Goal: Contribute content

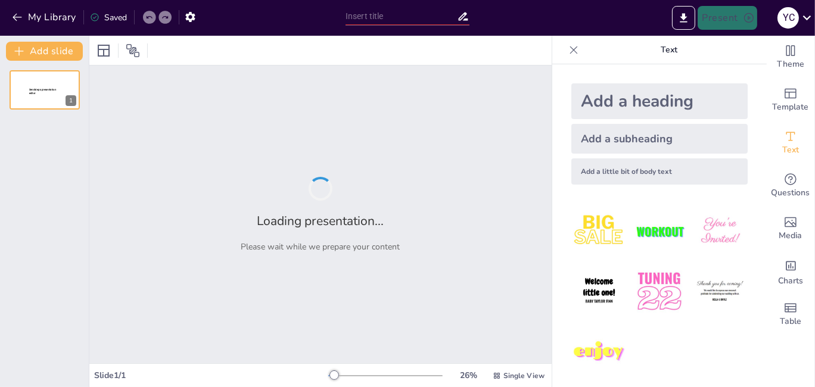
type input "[GEOGRAPHIC_DATA][PERSON_NAME] - Agua para el territorio ([DATE] - [DATE])"
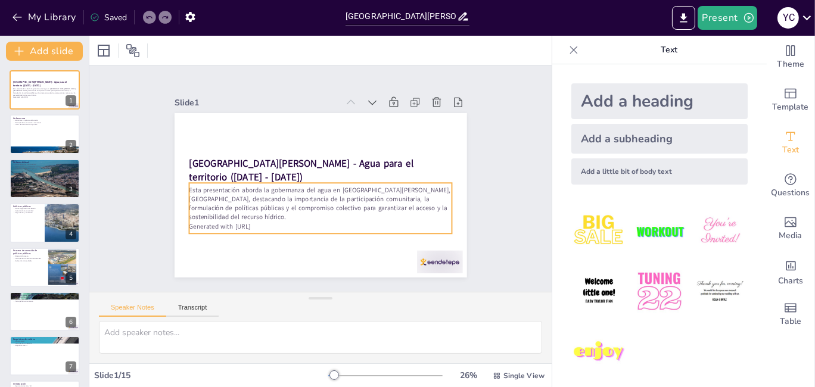
click at [371, 181] on div "Esta presentación aborda la gobernanza del agua en [GEOGRAPHIC_DATA][PERSON_NAM…" at bounding box center [308, 205] width 261 height 153
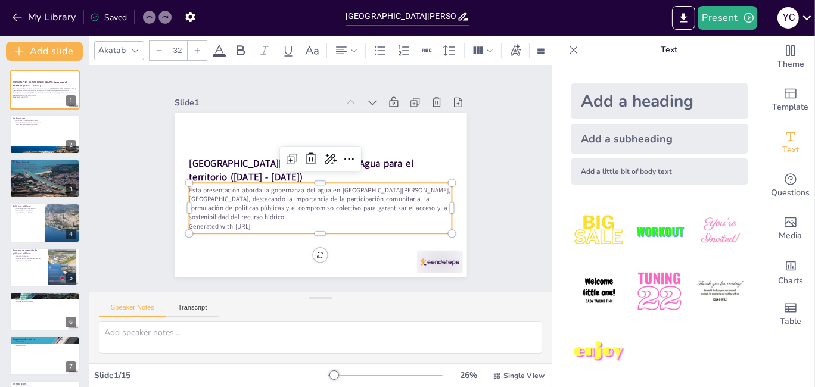
click at [489, 143] on div "Slide 1 [GEOGRAPHIC_DATA][PERSON_NAME] - Agua para el territorio ([DATE] - [DAT…" at bounding box center [320, 178] width 403 height 299
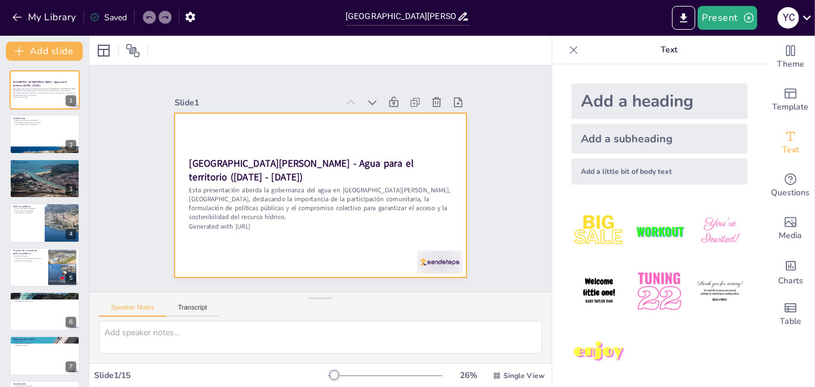
click at [379, 135] on div at bounding box center [313, 193] width 336 height 288
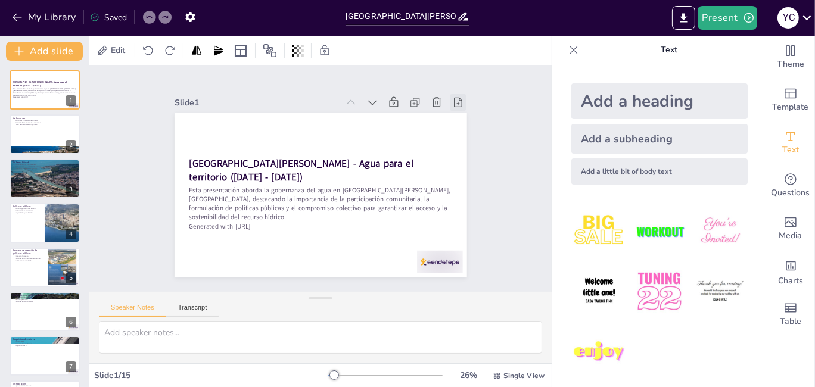
click at [468, 141] on icon at bounding box center [475, 148] width 15 height 15
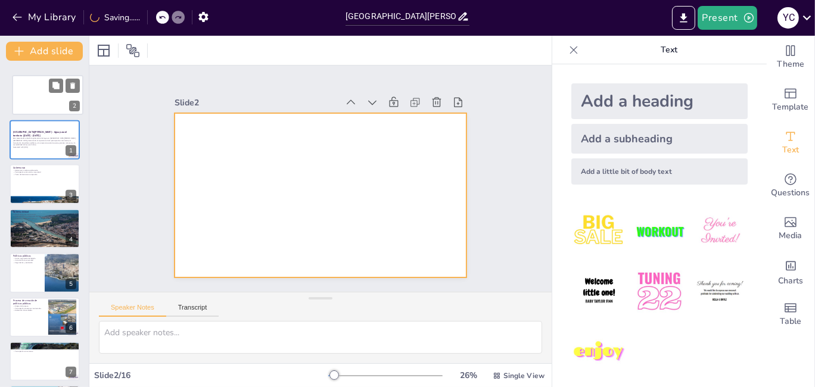
drag, startPoint x: 35, startPoint y: 130, endPoint x: 38, endPoint y: 88, distance: 42.4
click at [38, 88] on div at bounding box center [48, 94] width 70 height 39
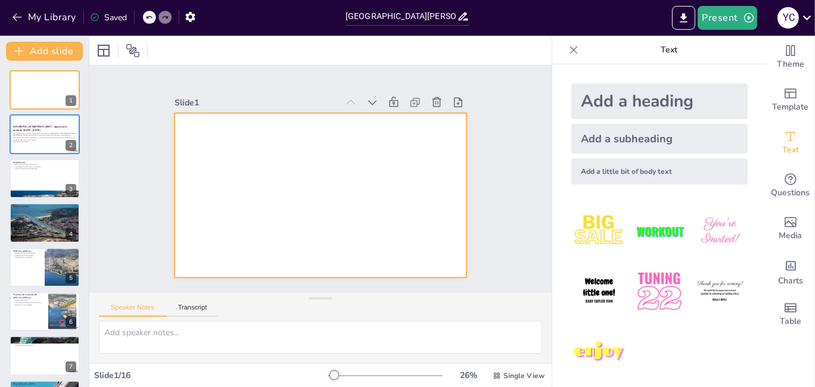
click at [316, 169] on div at bounding box center [317, 195] width 320 height 222
click at [313, 175] on div at bounding box center [315, 195] width 329 height 247
click at [40, 132] on div "Esta presentación aborda la gobernanza del agua en [GEOGRAPHIC_DATA][PERSON_NAM…" at bounding box center [45, 137] width 64 height 13
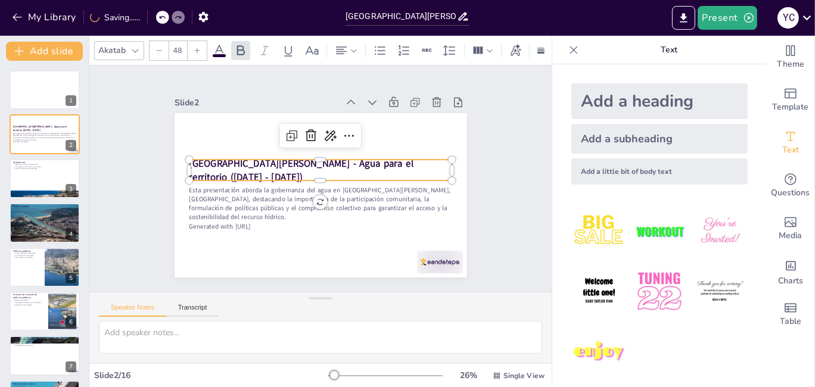
click at [277, 169] on strong "[GEOGRAPHIC_DATA][PERSON_NAME] - Agua para el territorio ([DATE] - [DATE])" at bounding box center [303, 162] width 226 height 39
click at [54, 85] on button at bounding box center [52, 80] width 14 height 14
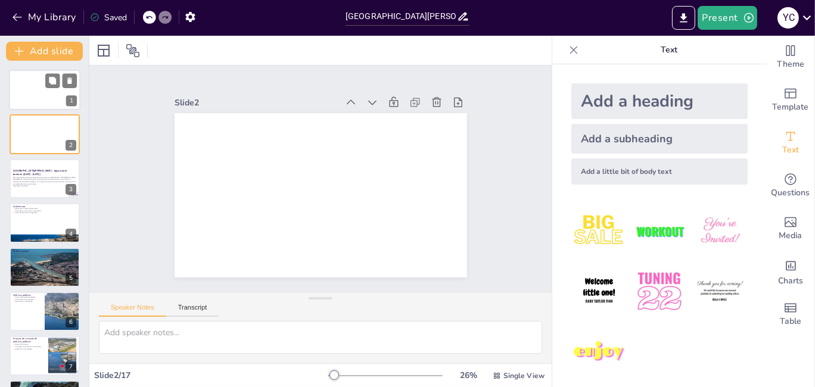
click at [42, 85] on div at bounding box center [45, 90] width 72 height 41
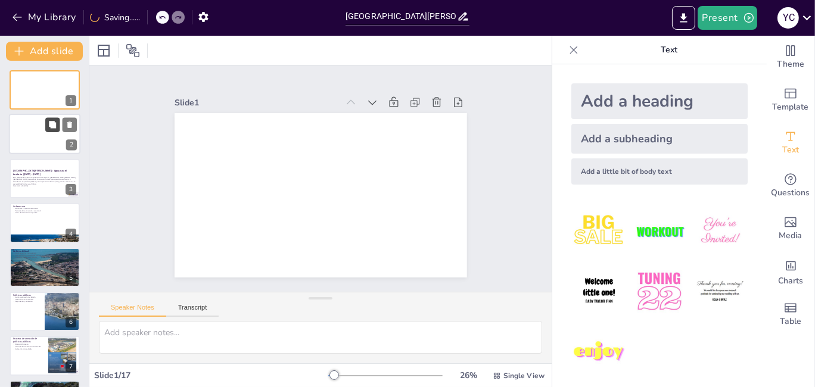
click at [48, 124] on icon at bounding box center [52, 125] width 8 height 8
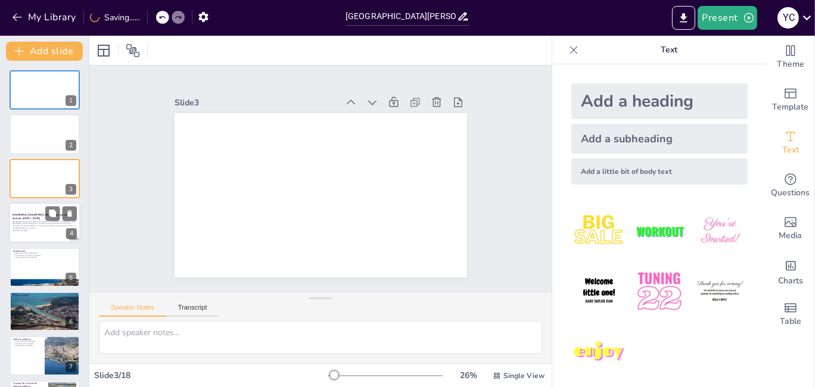
click at [42, 217] on strong "[GEOGRAPHIC_DATA][PERSON_NAME] - Agua para el territorio ([DATE] - [DATE])" at bounding box center [40, 216] width 55 height 7
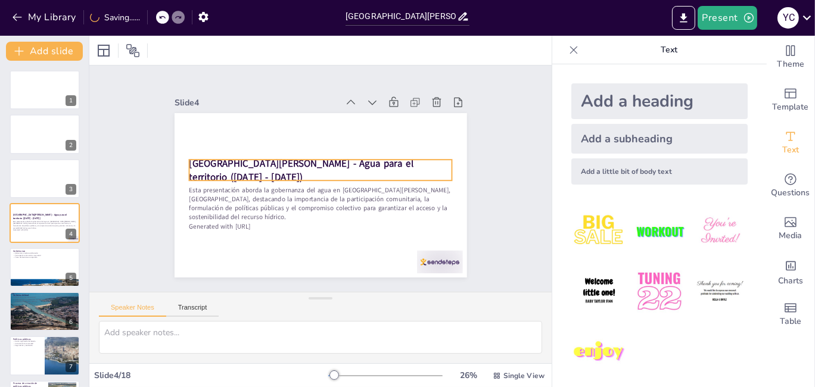
click at [281, 160] on strong "[GEOGRAPHIC_DATA][PERSON_NAME] - Agua para el territorio ([DATE] - [DATE])" at bounding box center [305, 158] width 222 height 82
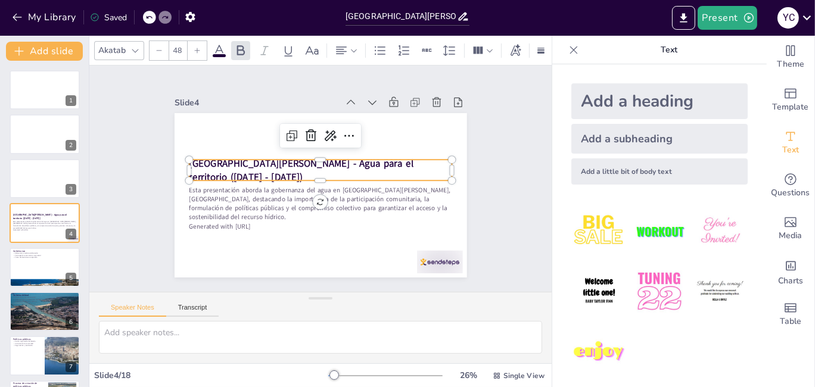
click at [240, 175] on div "[GEOGRAPHIC_DATA][PERSON_NAME] - Agua para el territorio ([DATE] - [DATE])" at bounding box center [322, 170] width 264 height 48
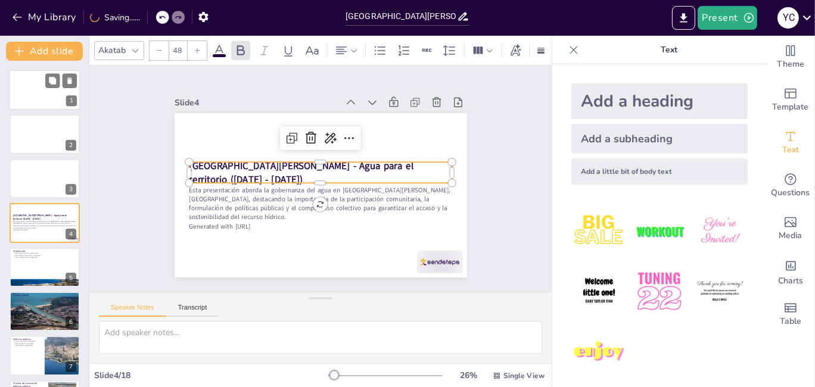
click at [37, 95] on div at bounding box center [45, 90] width 72 height 41
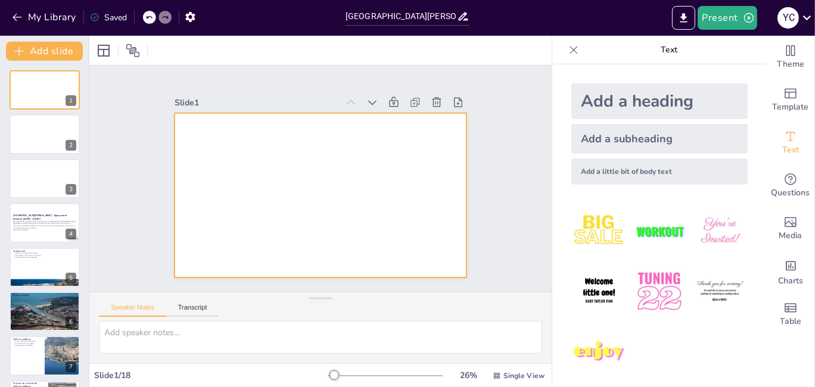
click at [373, 156] on div at bounding box center [314, 194] width 334 height 269
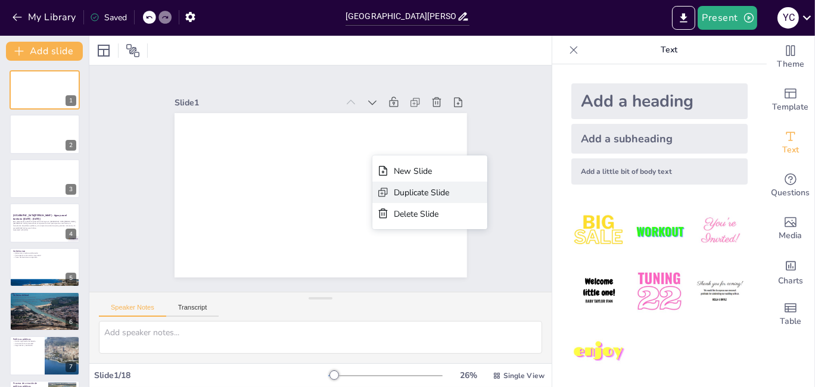
click at [462, 285] on div "Duplicate Slide" at bounding box center [490, 296] width 57 height 23
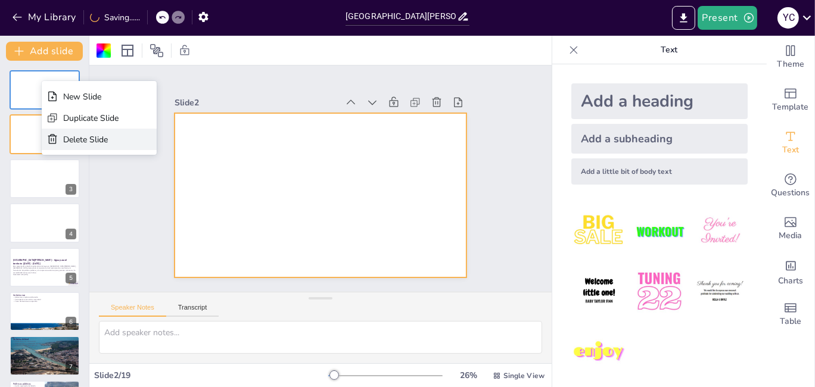
click at [82, 136] on div "Delete Slide" at bounding box center [90, 139] width 55 height 11
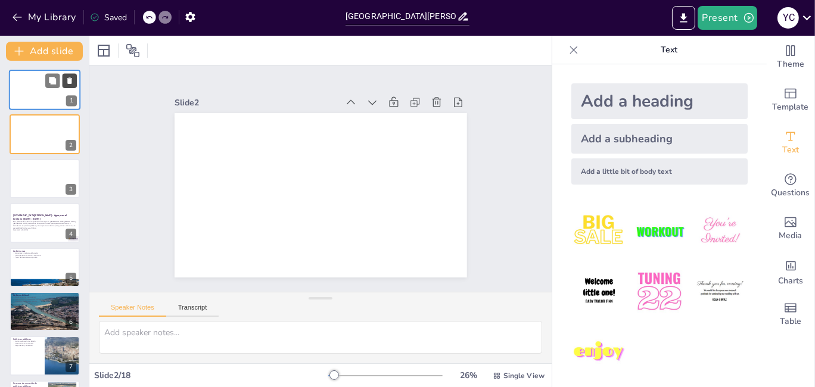
click at [72, 79] on icon at bounding box center [70, 81] width 8 height 8
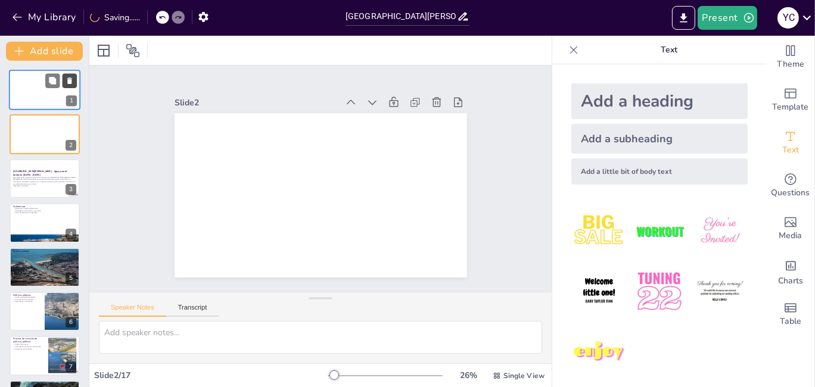
click at [73, 79] on icon at bounding box center [70, 81] width 8 height 8
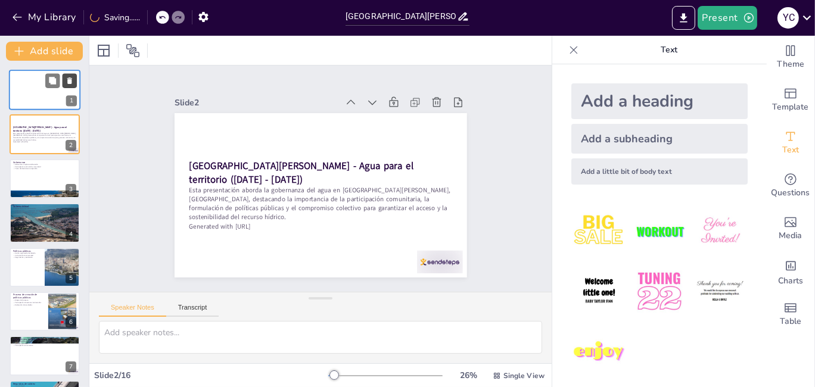
click at [72, 81] on icon at bounding box center [69, 80] width 5 height 7
type textarea "La colaboración es fundamental en la gobernanza, ya que permite que diferentes …"
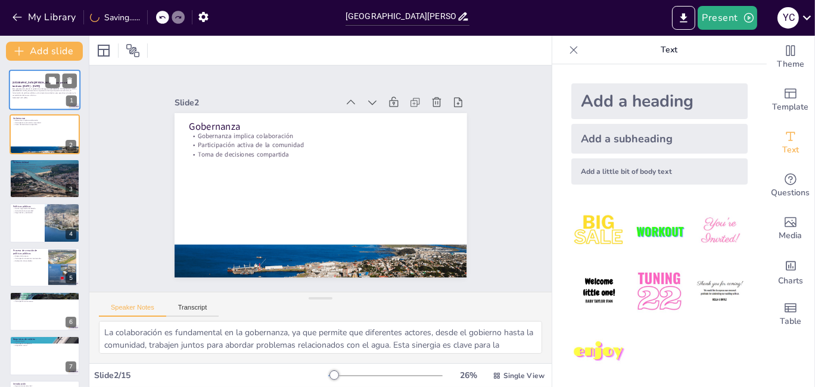
click at [35, 91] on p "Esta presentación aborda la gobernanza del agua en [GEOGRAPHIC_DATA][PERSON_NAM…" at bounding box center [45, 92] width 64 height 9
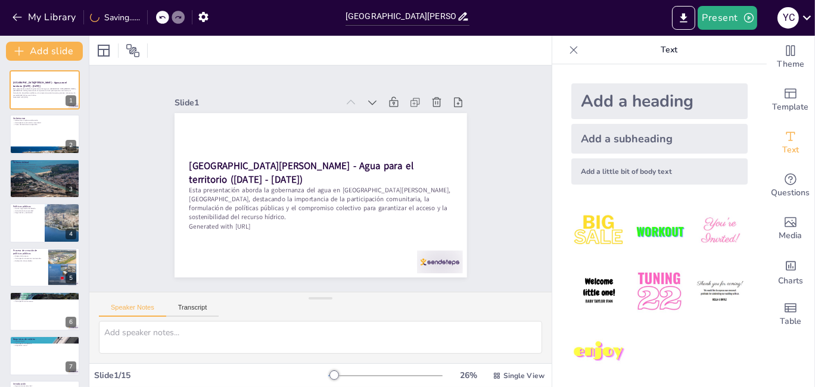
click at [470, 157] on icon at bounding box center [477, 164] width 15 height 15
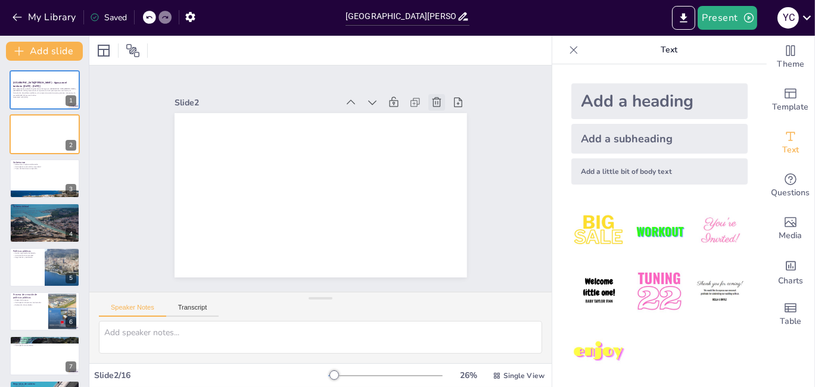
click at [448, 135] on icon at bounding box center [455, 142] width 15 height 15
type textarea "La colaboración es fundamental en la gobernanza, ya que permite que diferentes …"
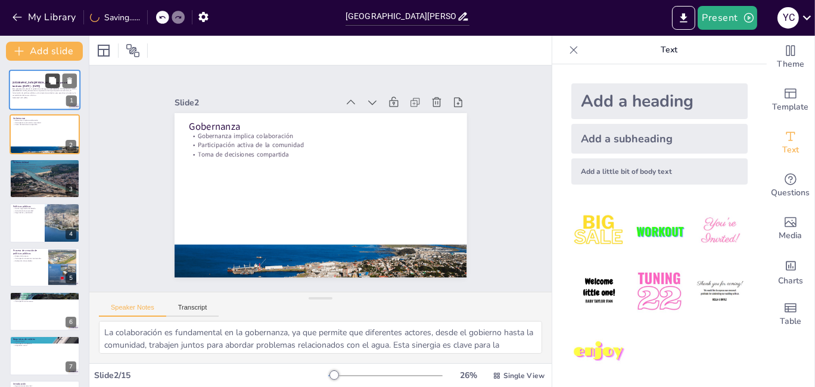
click at [53, 80] on icon at bounding box center [52, 80] width 7 height 7
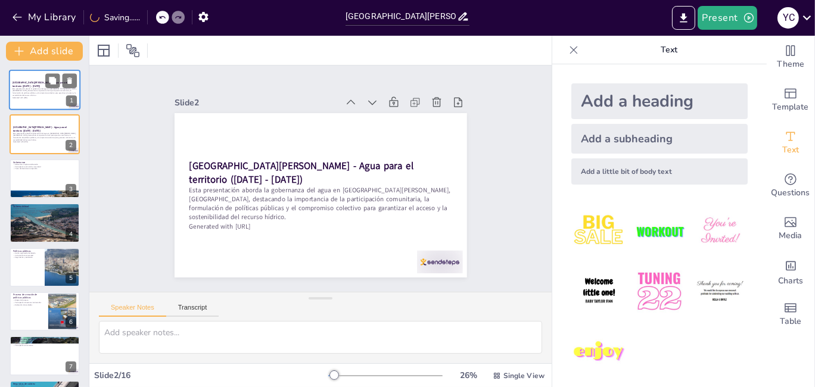
click at [49, 91] on p "Esta presentación aborda la gobernanza del agua en [GEOGRAPHIC_DATA][PERSON_NAM…" at bounding box center [45, 92] width 64 height 9
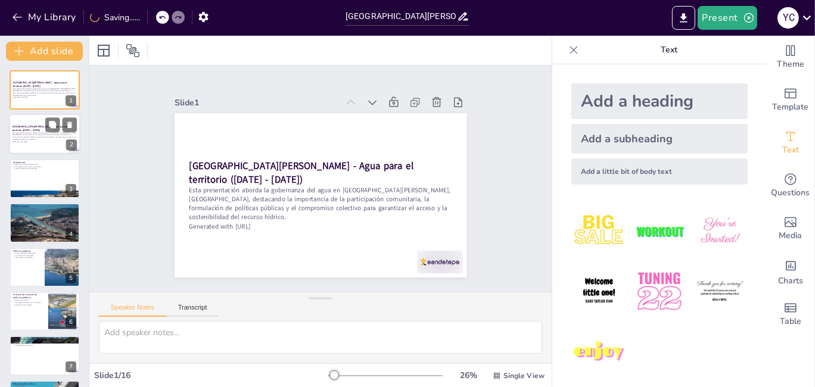
click at [43, 132] on div "Esta presentación aborda la gobernanza del agua en [GEOGRAPHIC_DATA][PERSON_NAM…" at bounding box center [45, 137] width 64 height 13
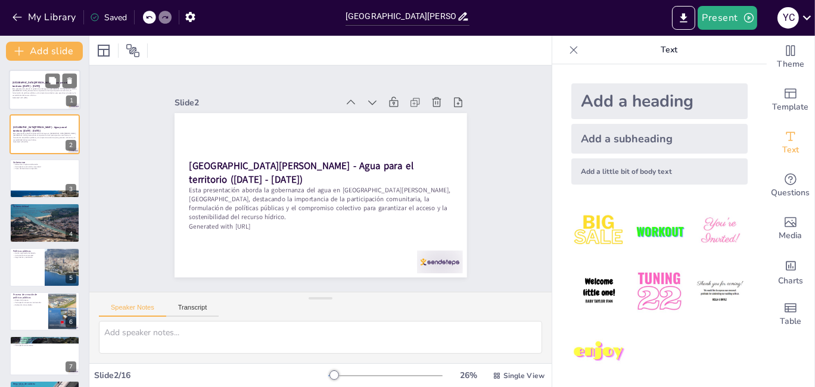
click at [27, 97] on p "Generated with [URL]" at bounding box center [45, 98] width 64 height 2
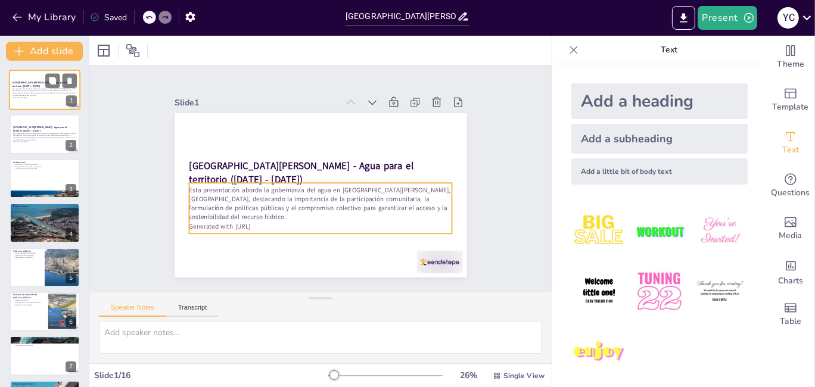
click at [29, 94] on p "Esta presentación aborda la gobernanza del agua en [GEOGRAPHIC_DATA][PERSON_NAM…" at bounding box center [45, 92] width 64 height 9
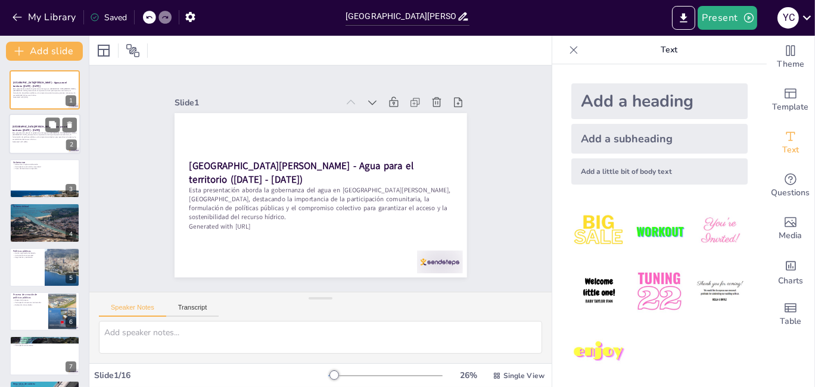
click at [43, 133] on p "Esta presentación aborda la gobernanza del agua en [GEOGRAPHIC_DATA][PERSON_NAM…" at bounding box center [45, 136] width 64 height 9
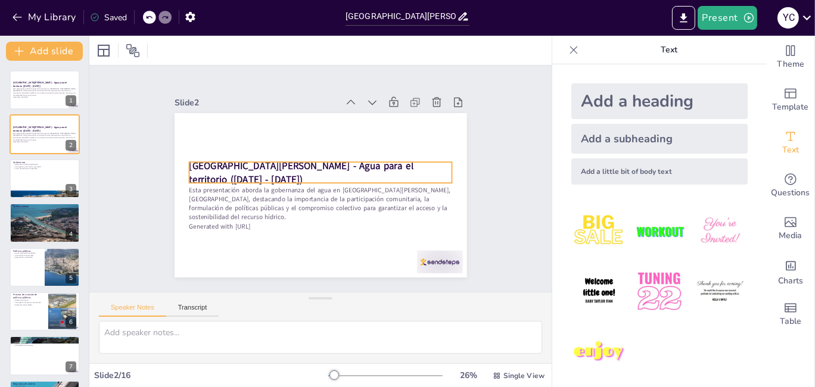
click at [290, 157] on div "[GEOGRAPHIC_DATA][PERSON_NAME] - Agua para el territorio ([DATE] - [DATE]) Esta…" at bounding box center [314, 194] width 334 height 269
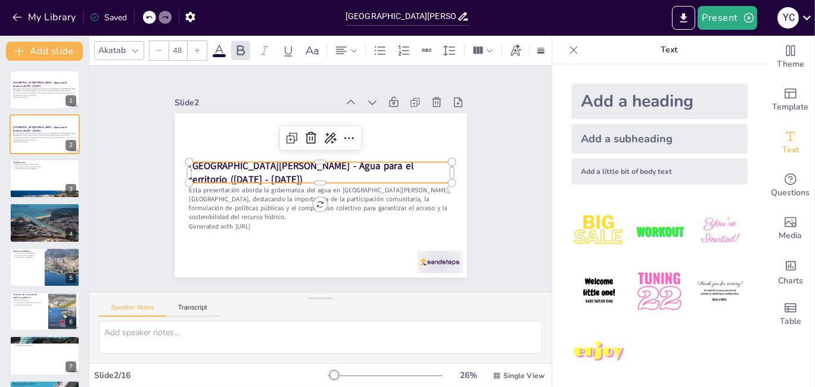
click at [426, 167] on p "[GEOGRAPHIC_DATA][PERSON_NAME] - Agua para el territorio ([DATE] - [DATE])" at bounding box center [322, 173] width 251 height 132
click at [425, 167] on p "[GEOGRAPHIC_DATA][PERSON_NAME] - Agua para el territorio ([DATE] - [DATE])" at bounding box center [321, 173] width 263 height 82
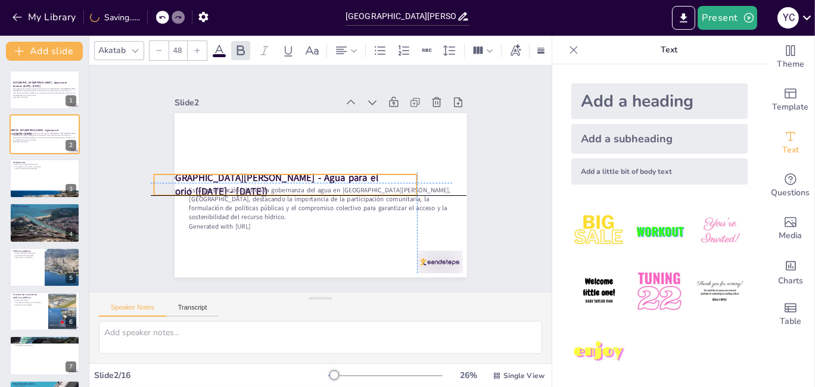
drag, startPoint x: 414, startPoint y: 164, endPoint x: 376, endPoint y: 174, distance: 39.5
click at [376, 174] on p "[GEOGRAPHIC_DATA][PERSON_NAME] - Agua para el territorio ([DATE] - [DATE])" at bounding box center [285, 181] width 265 height 55
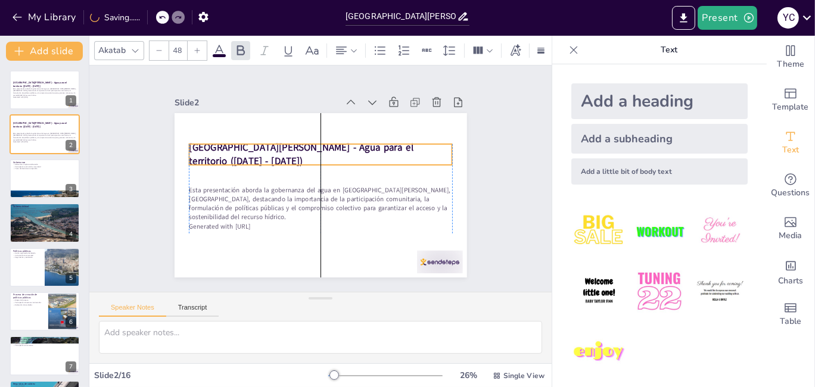
drag, startPoint x: 347, startPoint y: 173, endPoint x: 385, endPoint y: 142, distance: 48.8
click at [385, 142] on div "[GEOGRAPHIC_DATA][PERSON_NAME] - Agua para el territorio ([DATE] - [DATE])" at bounding box center [323, 155] width 264 height 48
click at [381, 148] on span "[GEOGRAPHIC_DATA][PERSON_NAME] - Agua para el territorio ([DATE] - [DATE])" at bounding box center [306, 144] width 225 height 60
click at [377, 148] on span "[GEOGRAPHIC_DATA][PERSON_NAME] - Agua para el territorio ([DATE] - [DATE])" at bounding box center [340, 153] width 73 height 222
click at [339, 117] on icon at bounding box center [348, 126] width 18 height 18
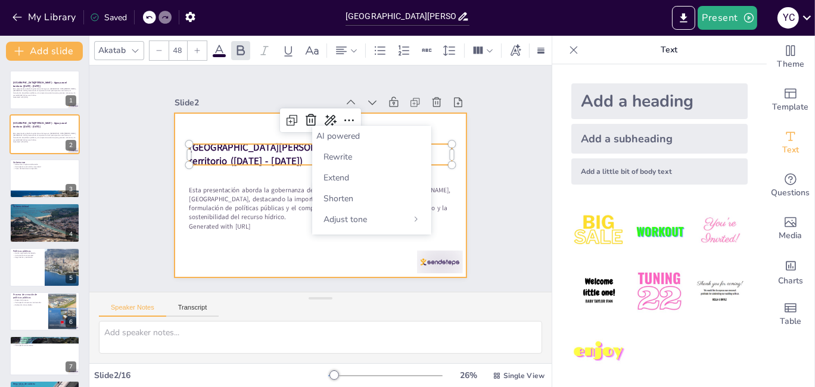
click at [256, 174] on div at bounding box center [317, 195] width 320 height 222
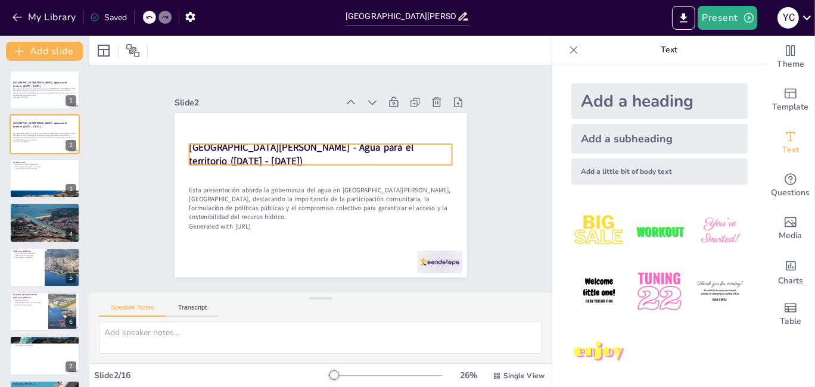
click at [286, 145] on span "[GEOGRAPHIC_DATA][PERSON_NAME] - Agua para el territorio ([DATE] - [DATE])" at bounding box center [310, 144] width 222 height 82
